Goal: Obtain resource: Obtain resource

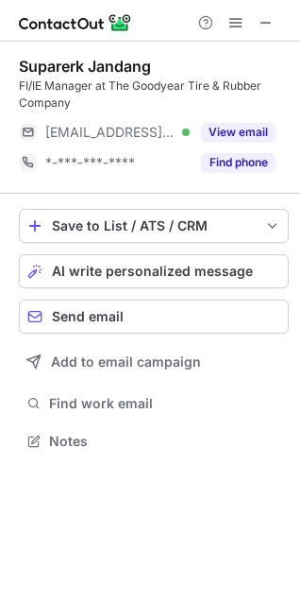
scroll to position [427, 300]
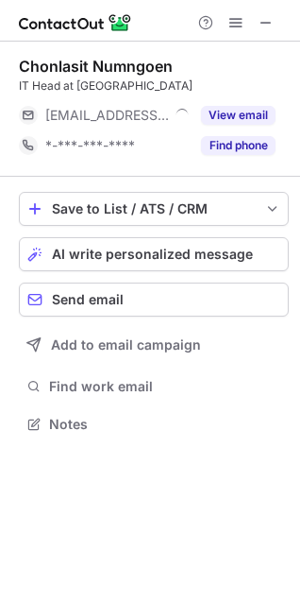
scroll to position [9, 9]
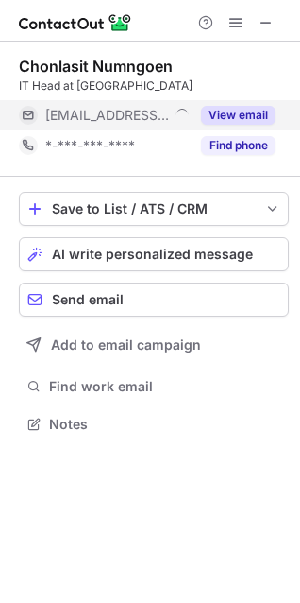
click at [227, 115] on button "View email" at bounding box center [238, 115] width 75 height 19
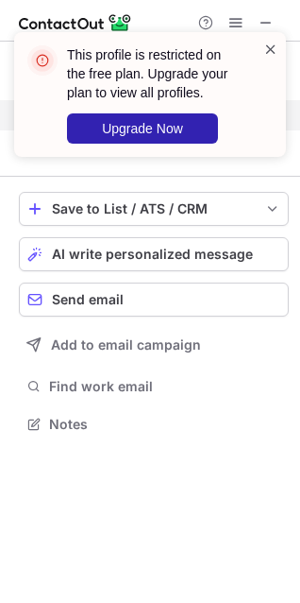
click at [265, 46] on span at bounding box center [271, 49] width 15 height 19
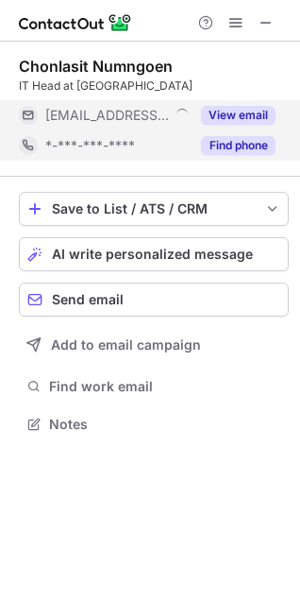
click at [233, 149] on button "Find phone" at bounding box center [238, 145] width 75 height 19
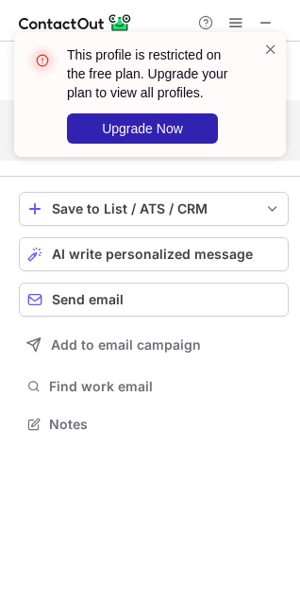
scroll to position [381, 300]
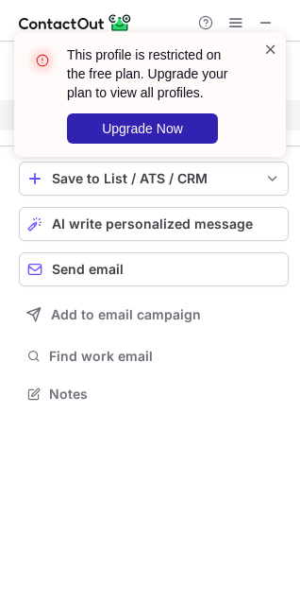
click at [267, 48] on span at bounding box center [271, 49] width 15 height 19
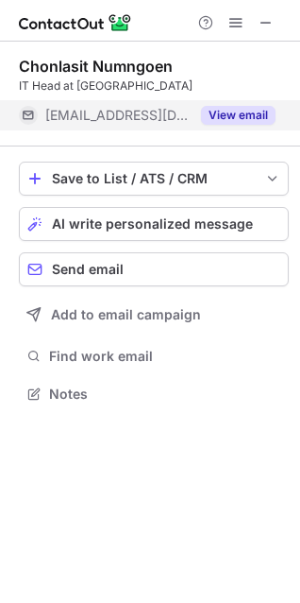
click at [259, 21] on div "This profile is restricted on the free plan. Upgrade your plan to view all prof…" at bounding box center [150, 102] width 302 height 178
click at [262, 26] on span at bounding box center [266, 22] width 15 height 15
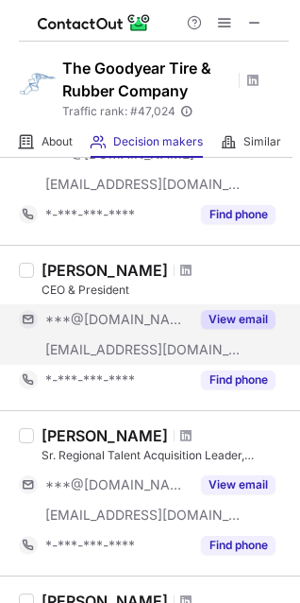
scroll to position [227, 0]
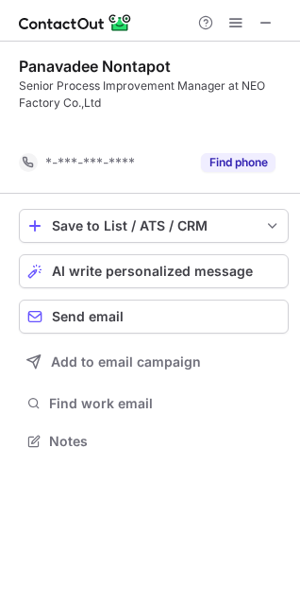
scroll to position [397, 300]
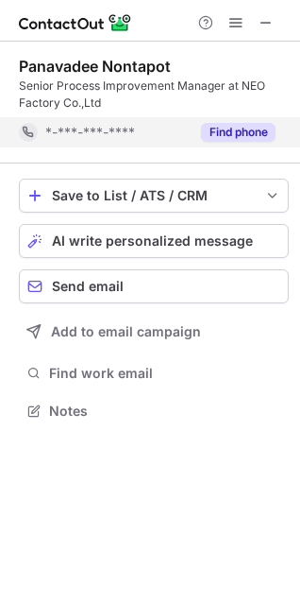
click at [256, 130] on button "Find phone" at bounding box center [238, 132] width 75 height 19
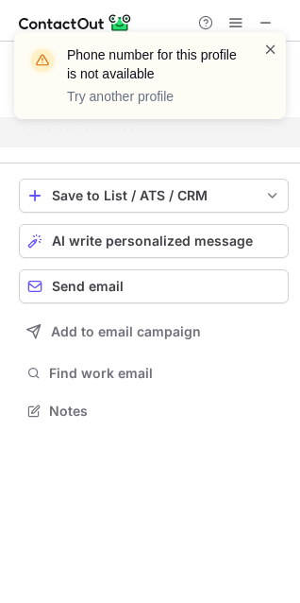
click at [269, 54] on span at bounding box center [271, 49] width 15 height 19
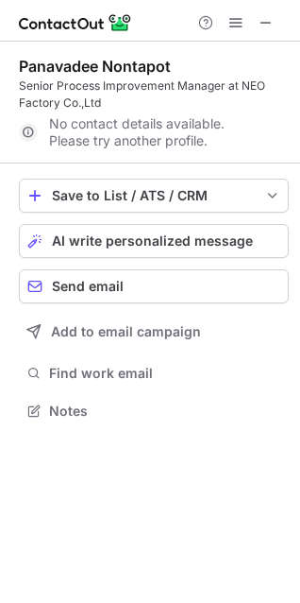
click at [261, 26] on div "Phone number for this profile is not available Try another profile" at bounding box center [150, 83] width 302 height 140
click at [260, 20] on span at bounding box center [266, 22] width 15 height 15
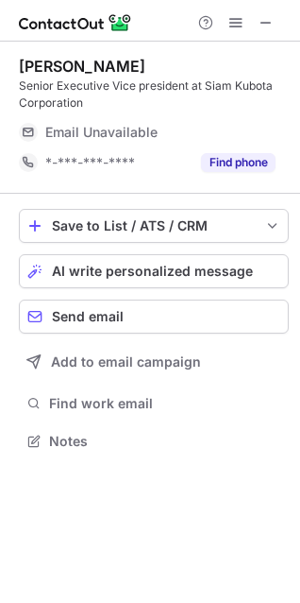
scroll to position [427, 300]
